Goal: Obtain resource: Download file/media

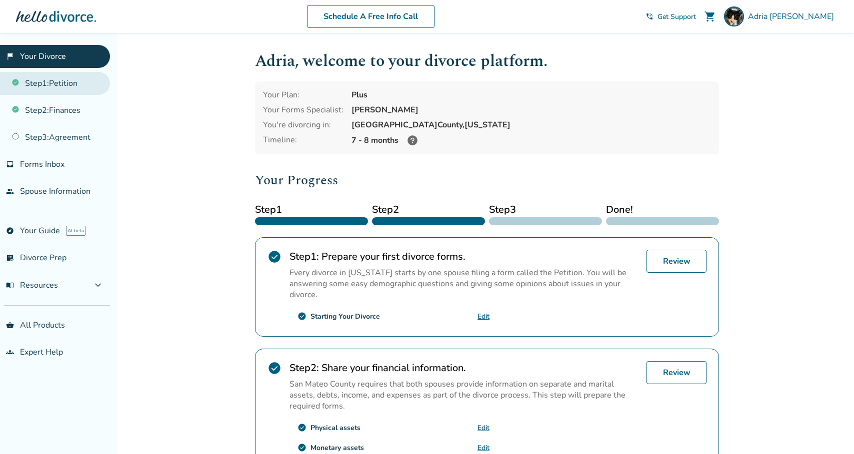
click at [64, 74] on link "Step 1 : Petition" at bounding box center [55, 83] width 110 height 23
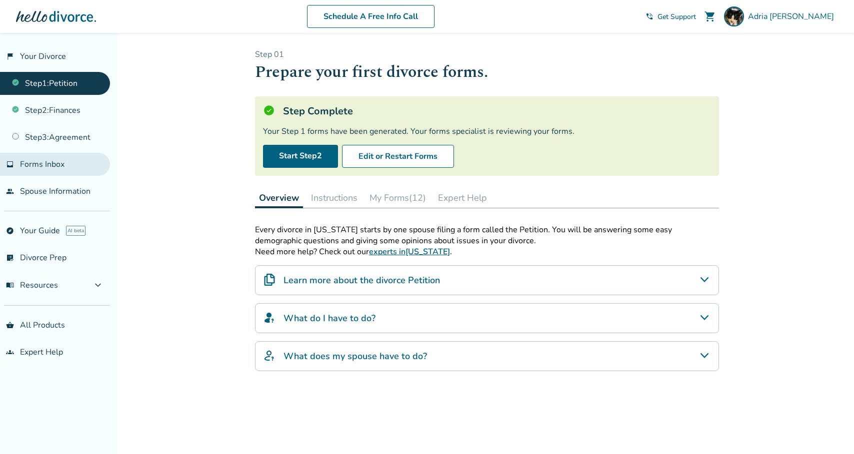
click at [52, 167] on span "Forms Inbox" at bounding box center [42, 164] width 44 height 11
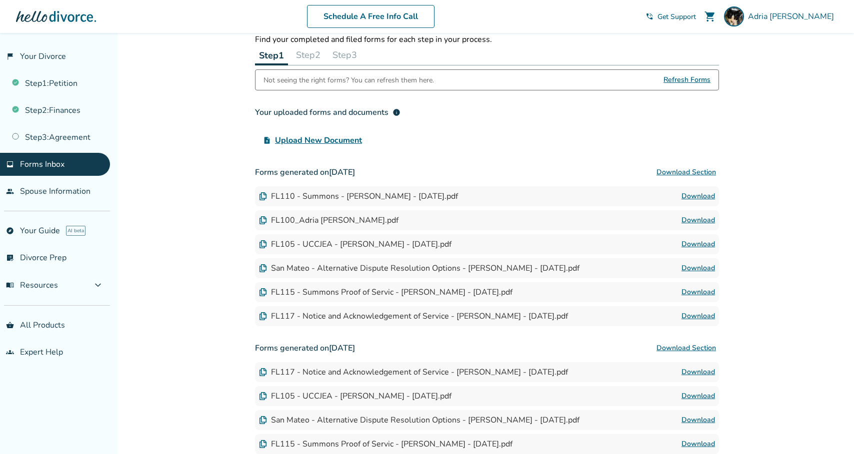
scroll to position [41, 0]
click at [701, 217] on link "Download" at bounding box center [697, 219] width 33 height 12
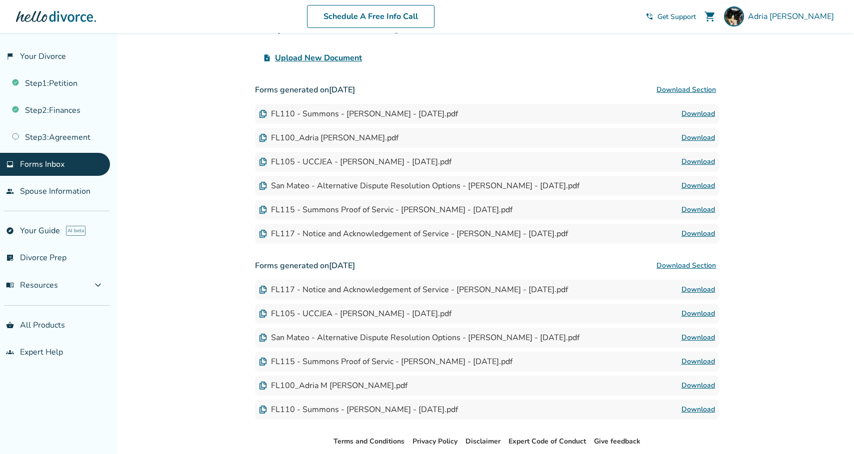
scroll to position [126, 0]
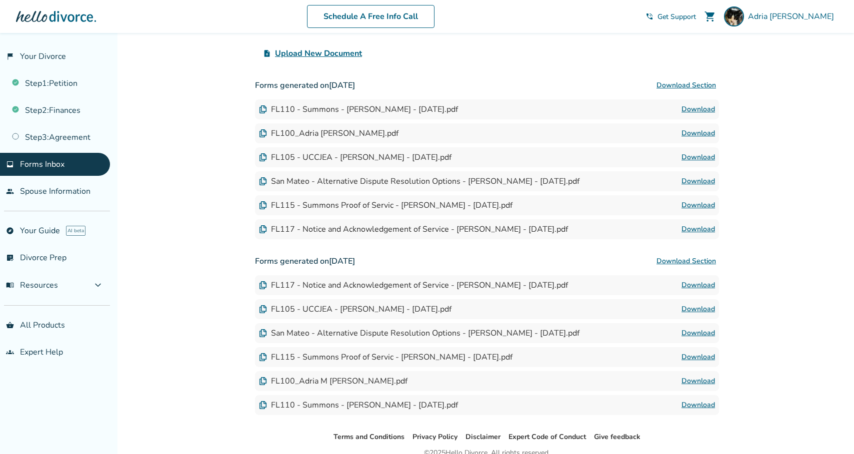
click at [697, 382] on link "Download" at bounding box center [697, 381] width 33 height 12
